Goal: Task Accomplishment & Management: Complete application form

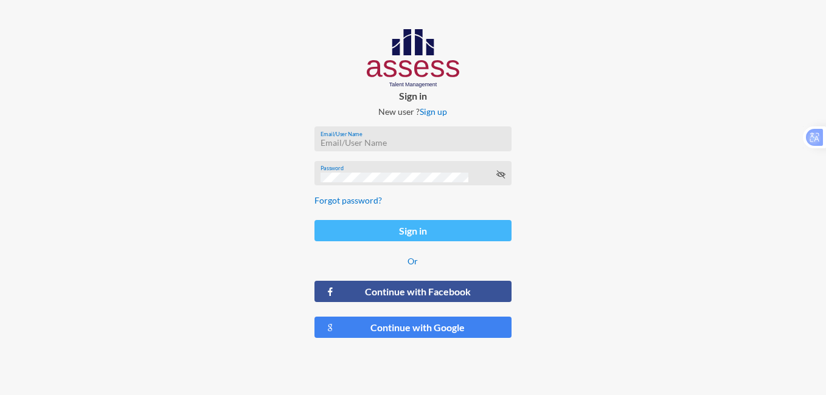
type input "[PERSON_NAME][EMAIL_ADDRESS][PERSON_NAME][DOMAIN_NAME]"
click at [403, 226] on button "Sign in" at bounding box center [413, 230] width 198 height 21
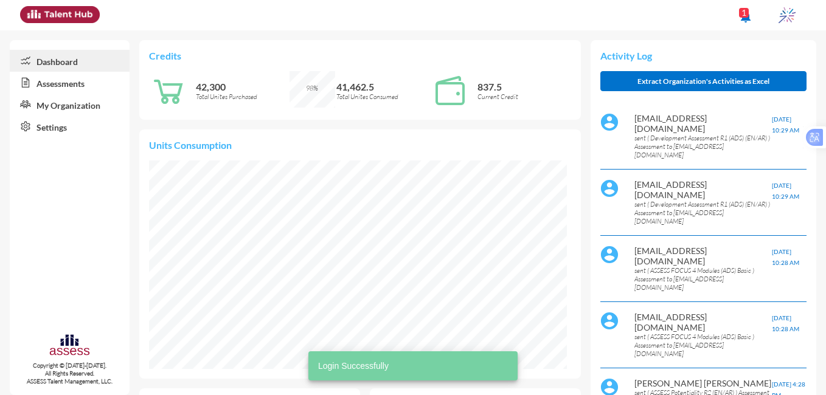
scroll to position [95, 189]
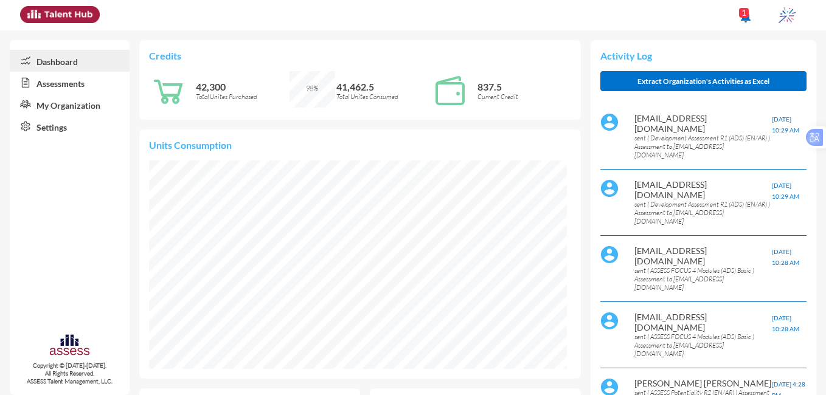
click at [63, 80] on link "Assessments" at bounding box center [70, 83] width 120 height 22
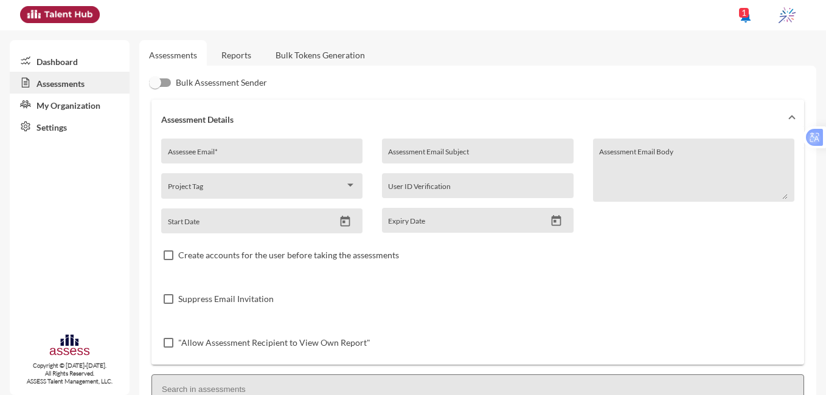
click at [213, 148] on div "Assessee Email *" at bounding box center [262, 154] width 189 height 18
paste input "[EMAIL_ADDRESS][PERSON_NAME][DOMAIN_NAME]"
type input "[EMAIL_ADDRESS][PERSON_NAME][DOMAIN_NAME]"
click at [432, 153] on input "Assessment Email Subject" at bounding box center [477, 156] width 179 height 10
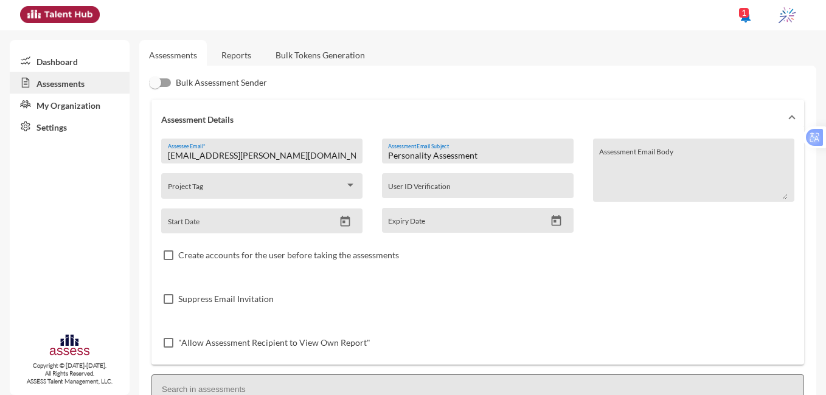
type input "Personality Assessment"
click at [629, 270] on div "Create accounts for the user before taking the assessments" at bounding box center [477, 256] width 633 height 44
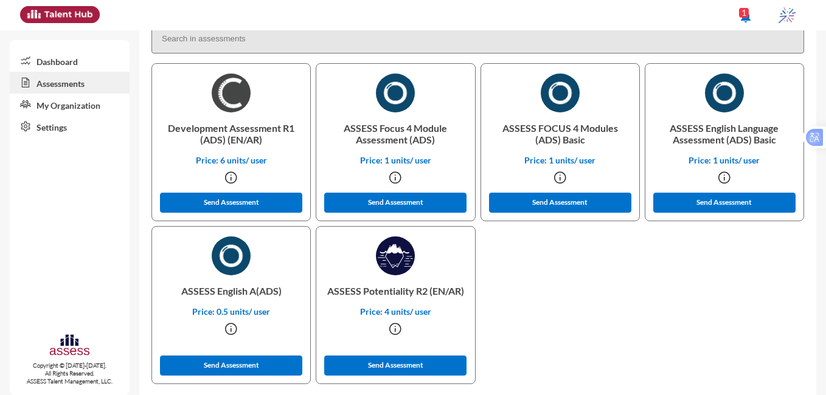
scroll to position [355, 0]
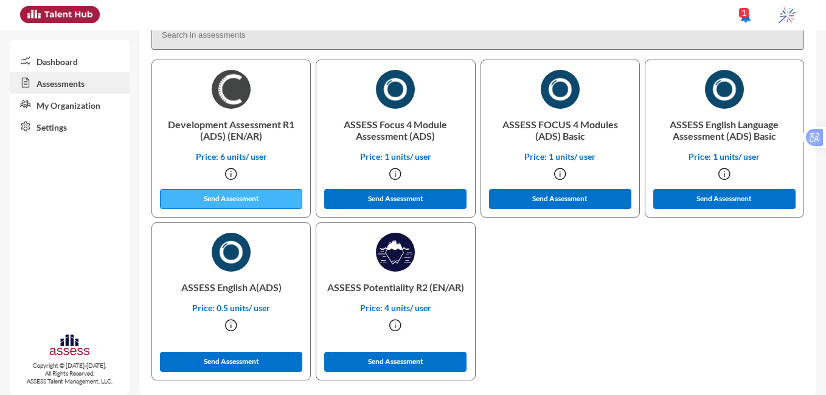
click at [238, 198] on button "Send Assessment" at bounding box center [231, 199] width 142 height 20
